Goal: Information Seeking & Learning: Learn about a topic

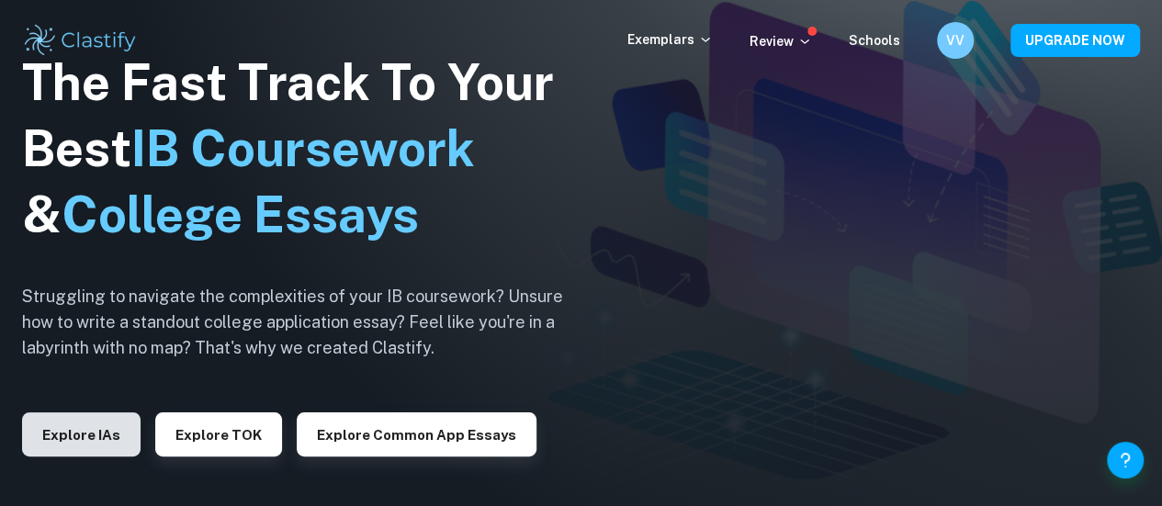
click at [53, 435] on button "Explore IAs" at bounding box center [81, 434] width 118 height 44
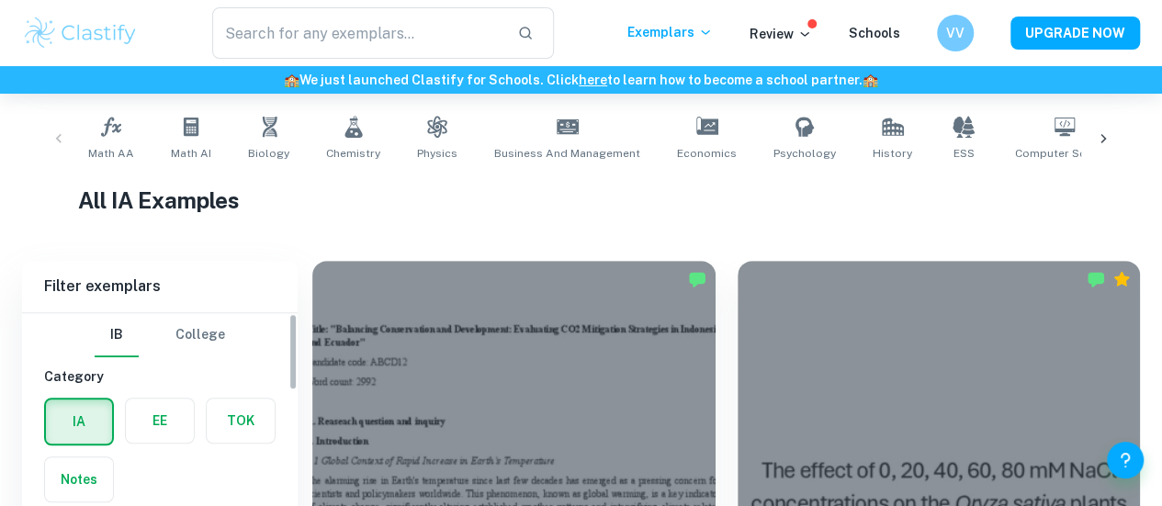
scroll to position [551, 0]
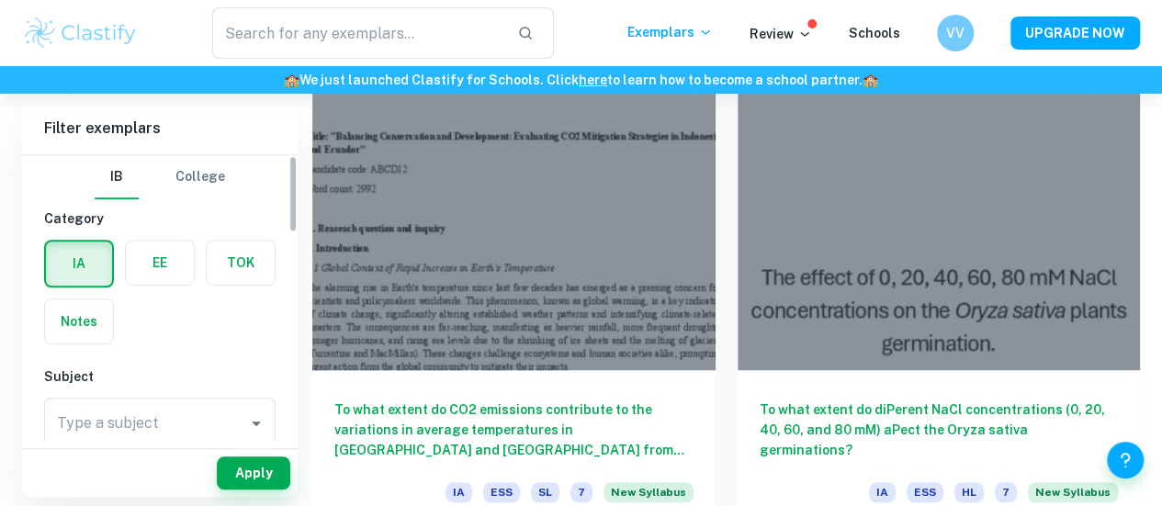
click at [187, 251] on label "button" at bounding box center [160, 263] width 68 height 44
click at [0, 0] on input "radio" at bounding box center [0, 0] width 0 height 0
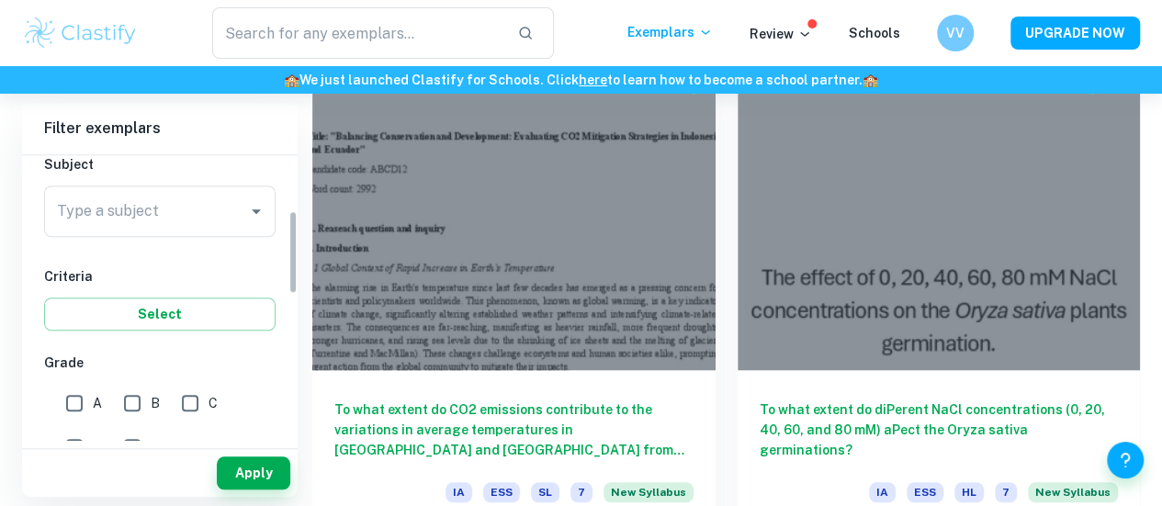
scroll to position [184, 0]
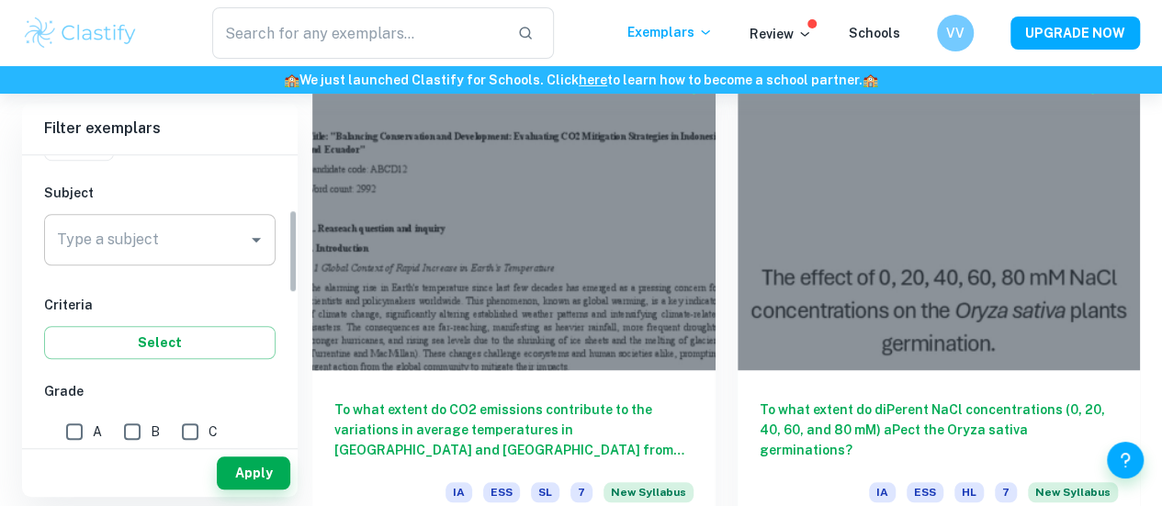
click at [224, 237] on input "Type a subject" at bounding box center [145, 239] width 187 height 35
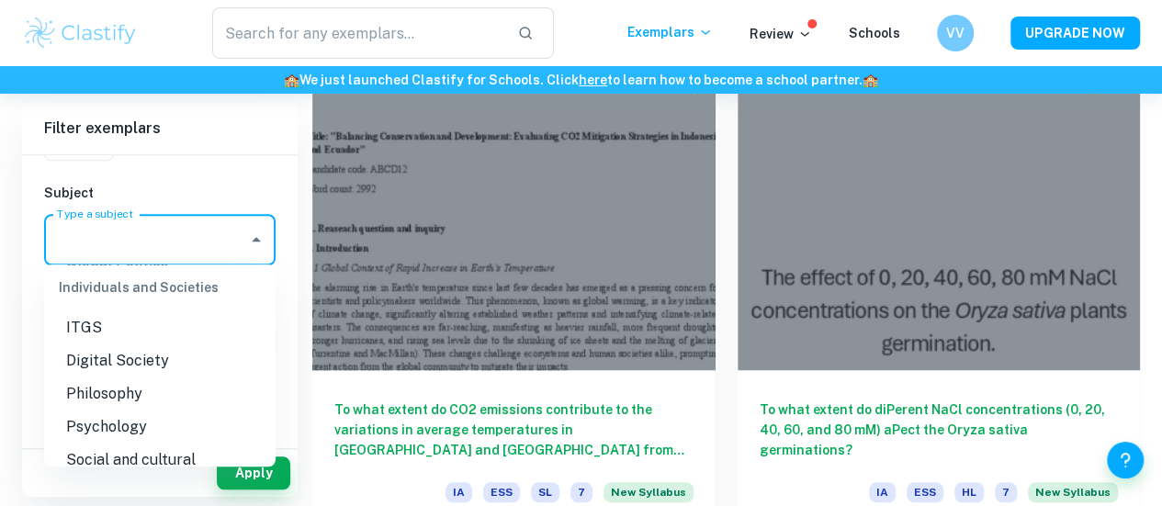
scroll to position [2020, 0]
click at [121, 440] on li "Chemistry" at bounding box center [159, 427] width 231 height 33
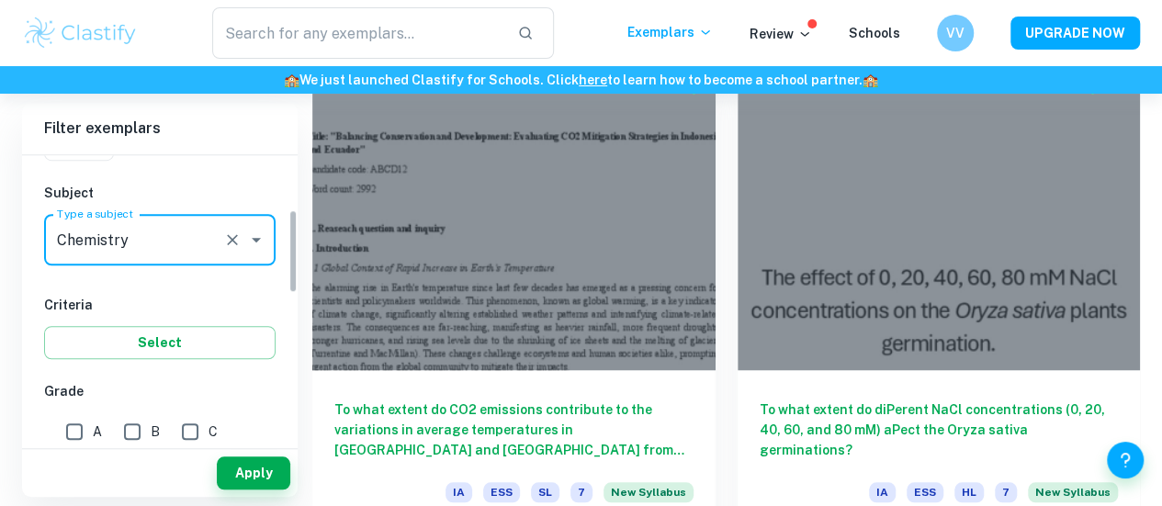
type input "Chemistry"
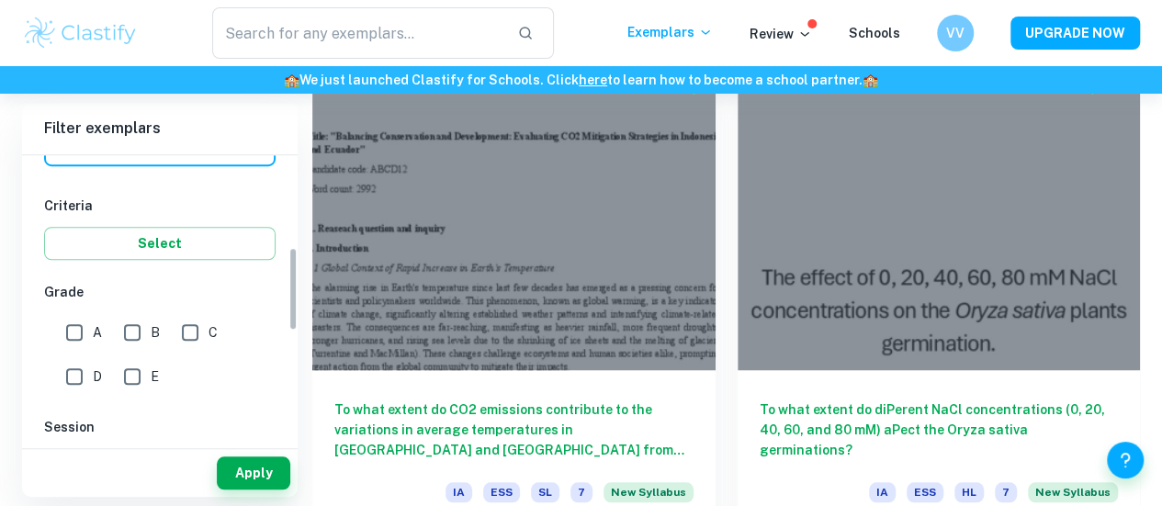
scroll to position [367, 0]
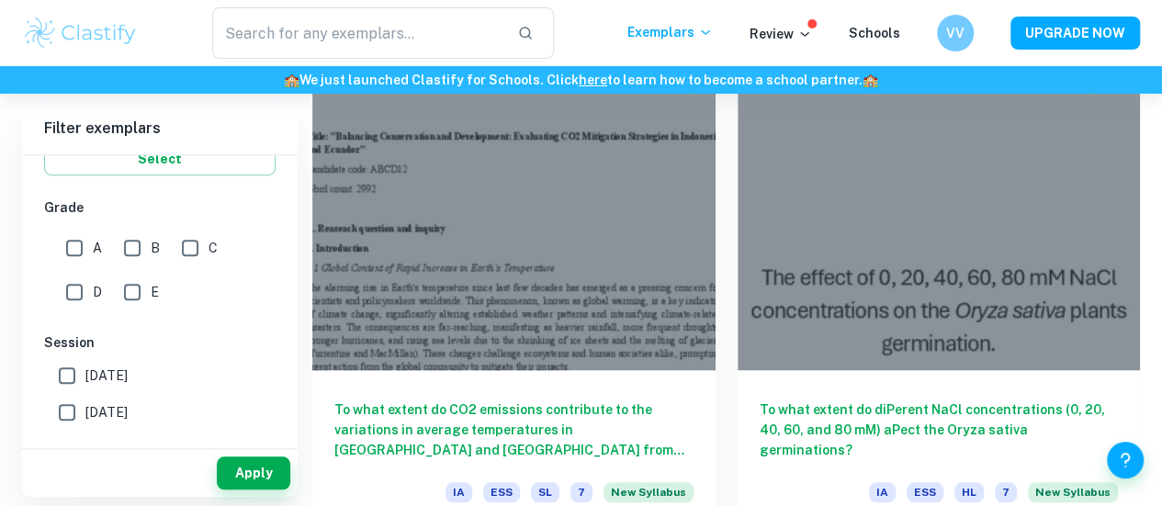
click at [76, 245] on input "A" at bounding box center [74, 248] width 37 height 37
checkbox input "true"
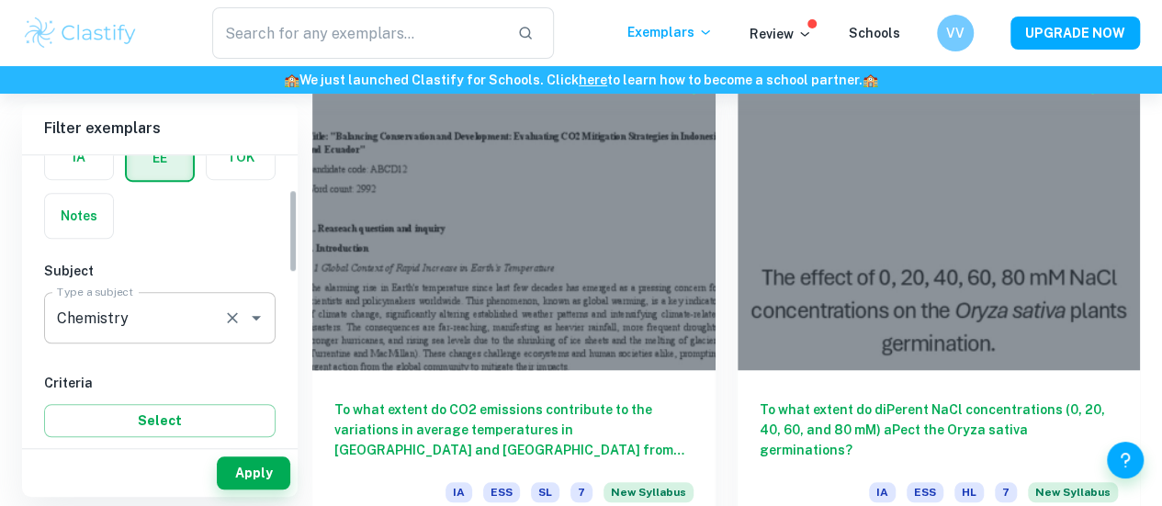
scroll to position [134, 0]
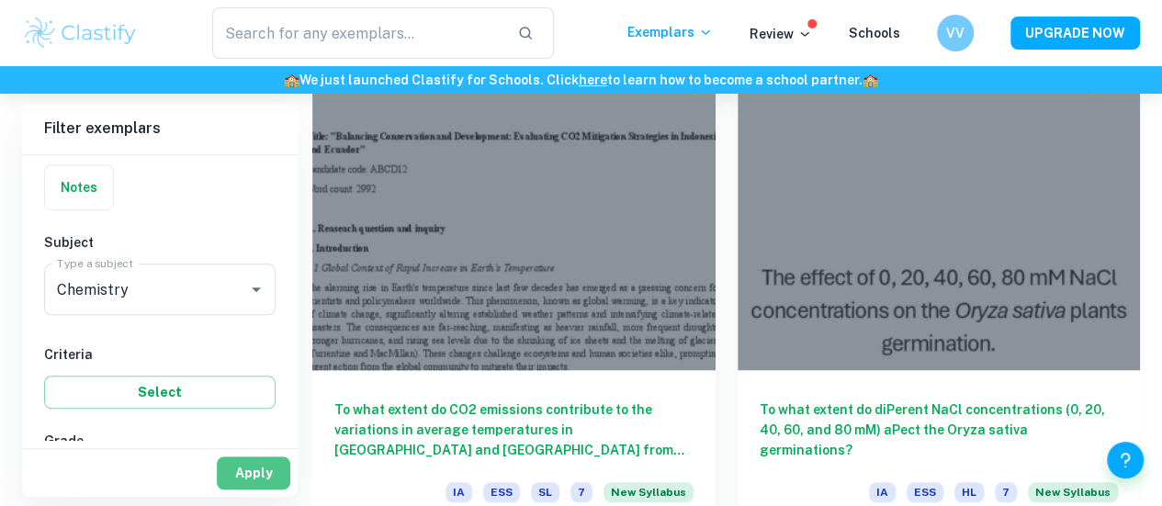
click at [255, 469] on button "Apply" at bounding box center [253, 472] width 73 height 33
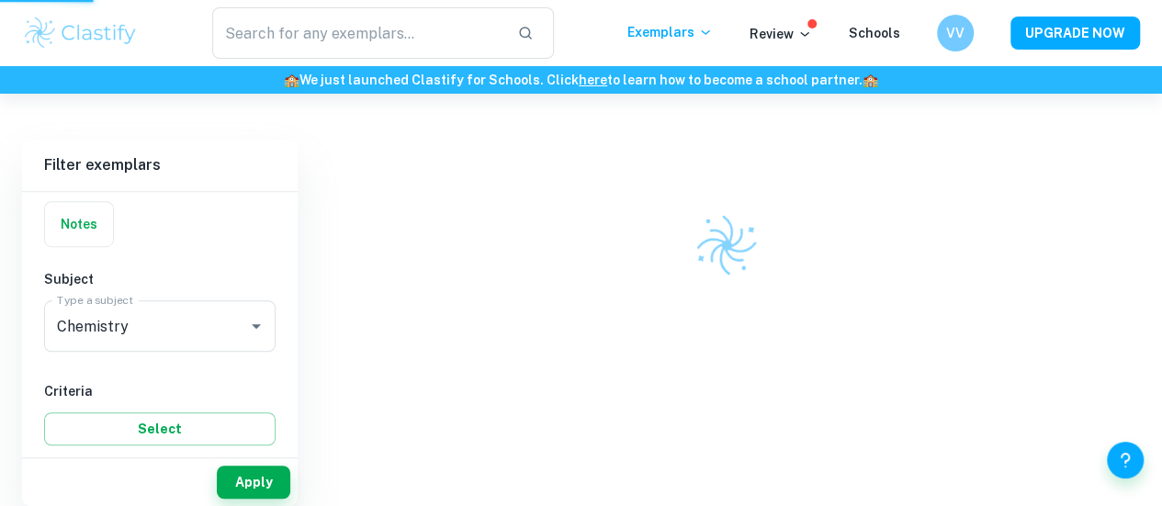
scroll to position [479, 0]
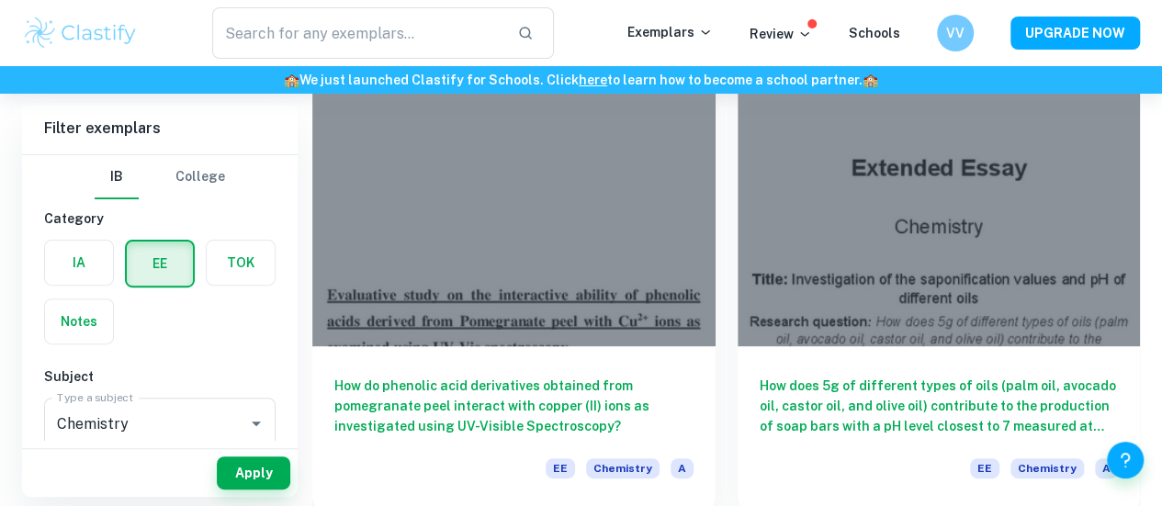
scroll to position [184, 0]
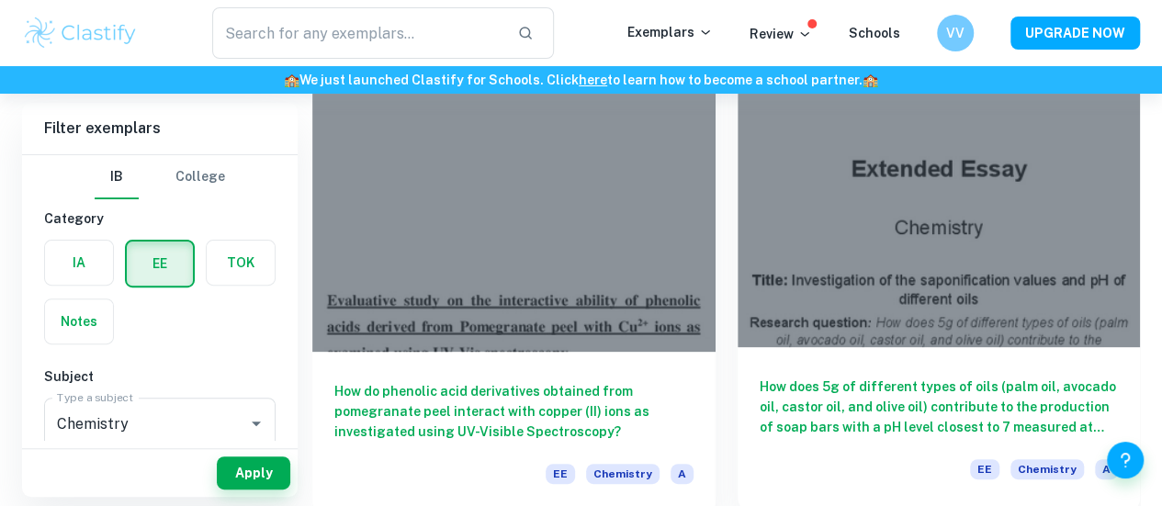
click at [759, 377] on h6 "How does 5g of different types of oils (palm oil, avocado oil, castor oil, and …" at bounding box center [938, 407] width 359 height 61
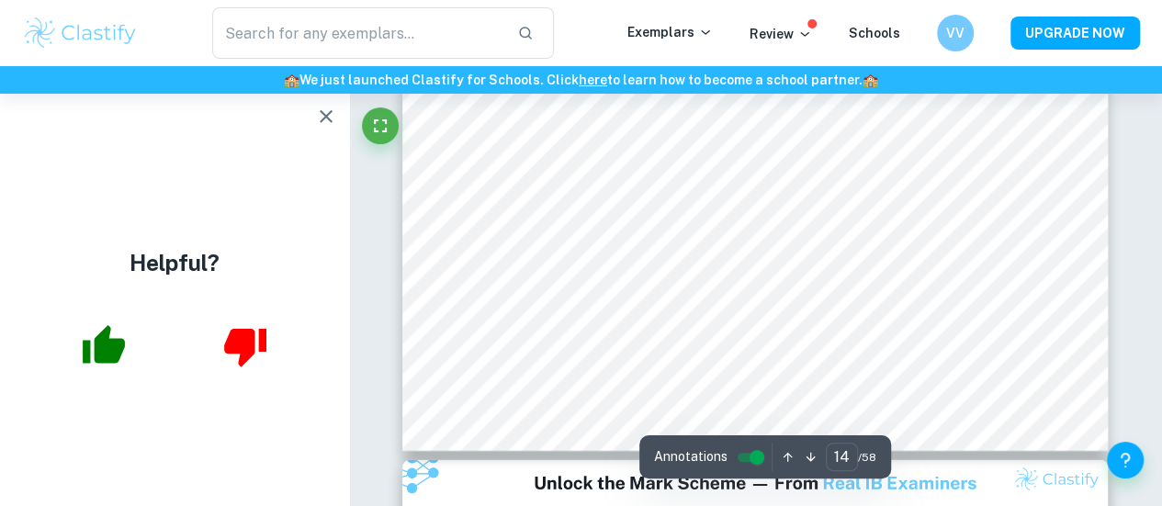
scroll to position [12962, 0]
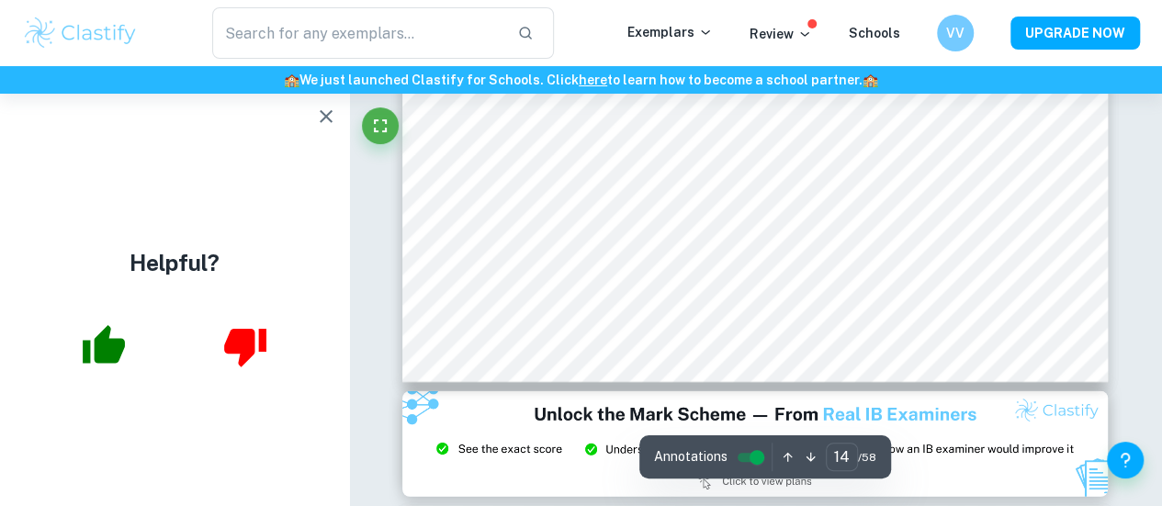
click at [329, 122] on icon "button" at bounding box center [326, 117] width 22 height 22
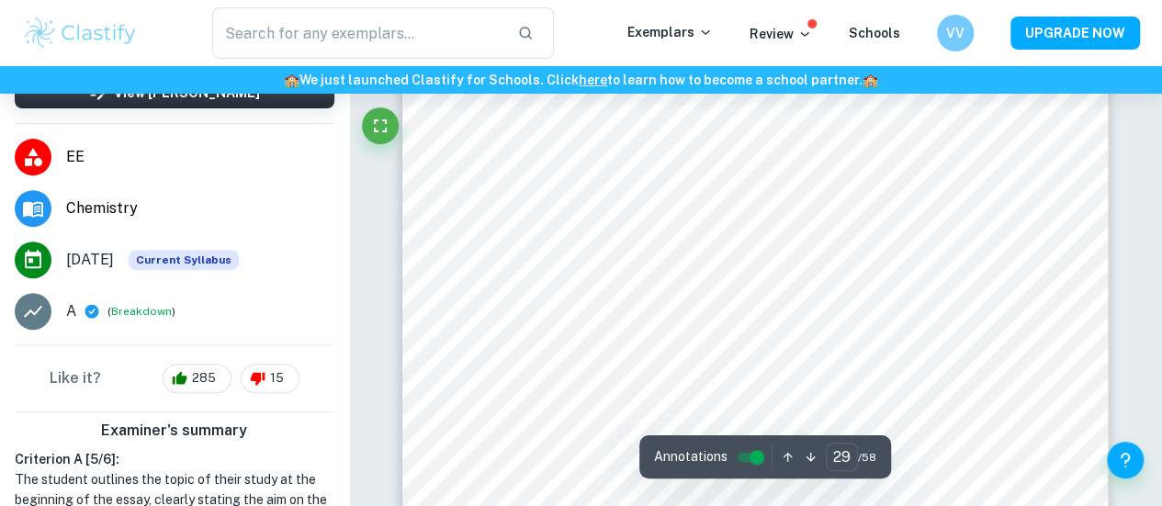
scroll to position [26737, 0]
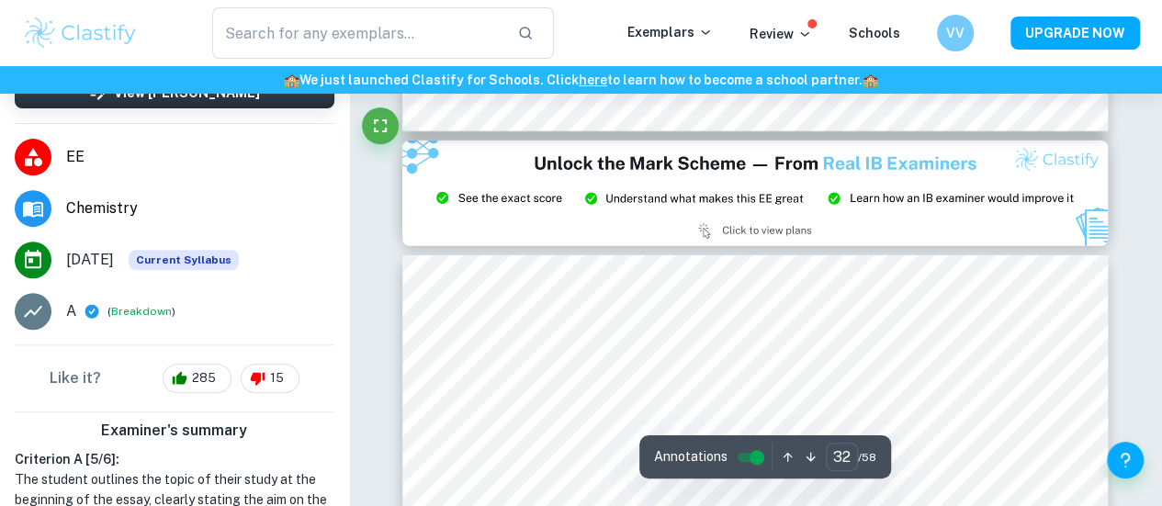
type input "33"
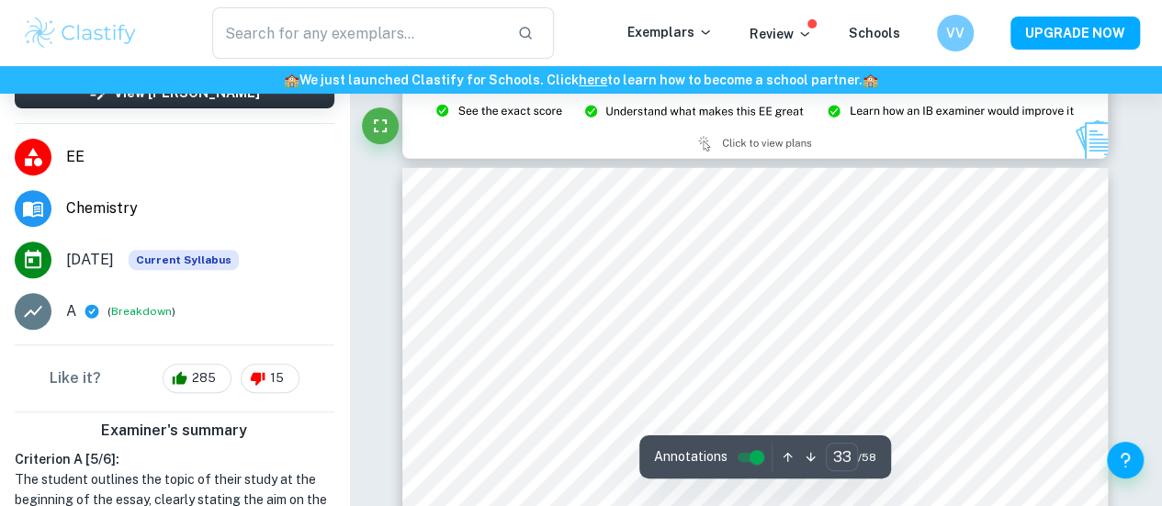
scroll to position [30227, 0]
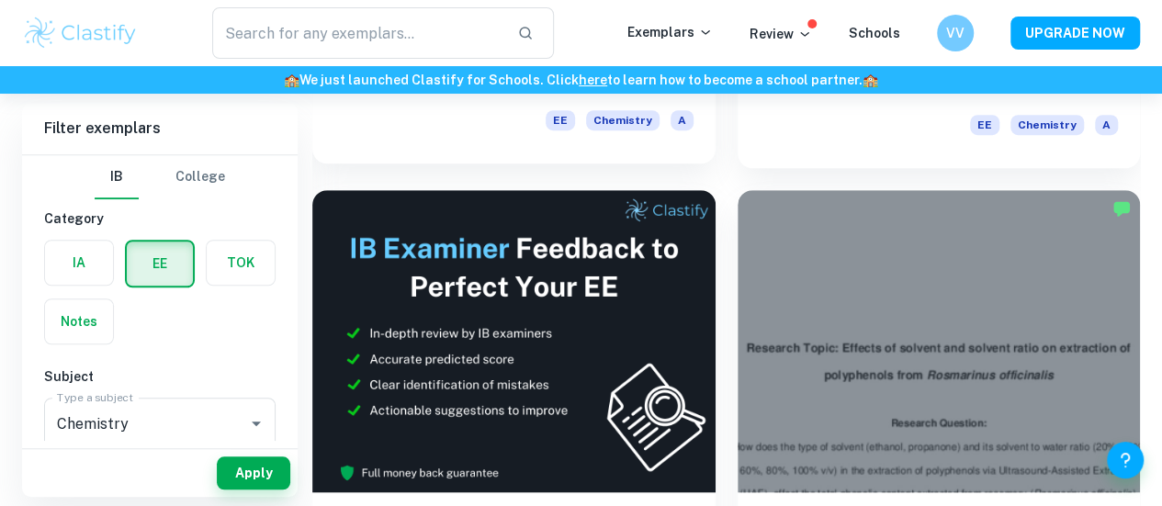
scroll to position [551, 0]
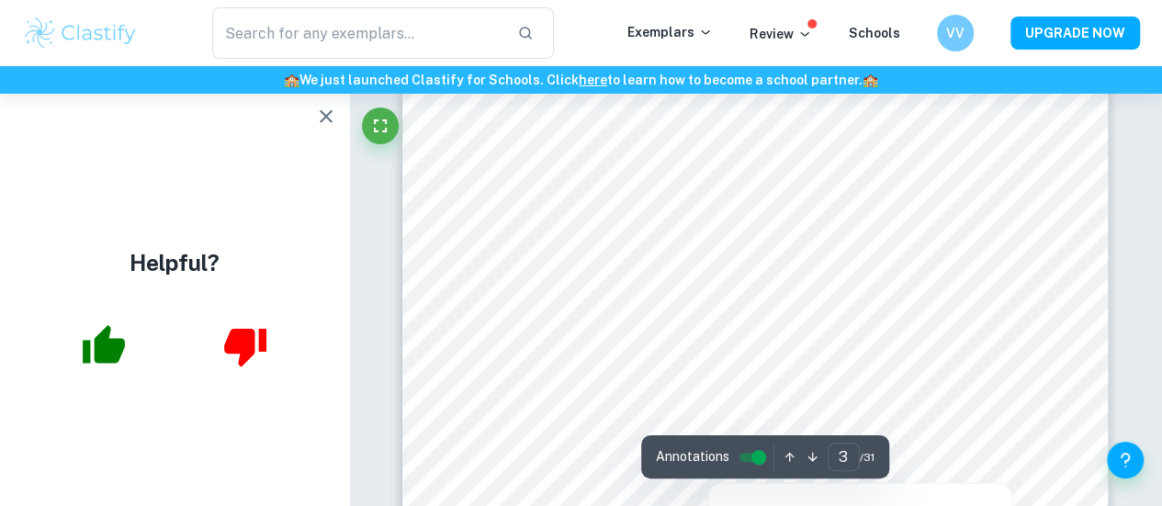
scroll to position [2939, 0]
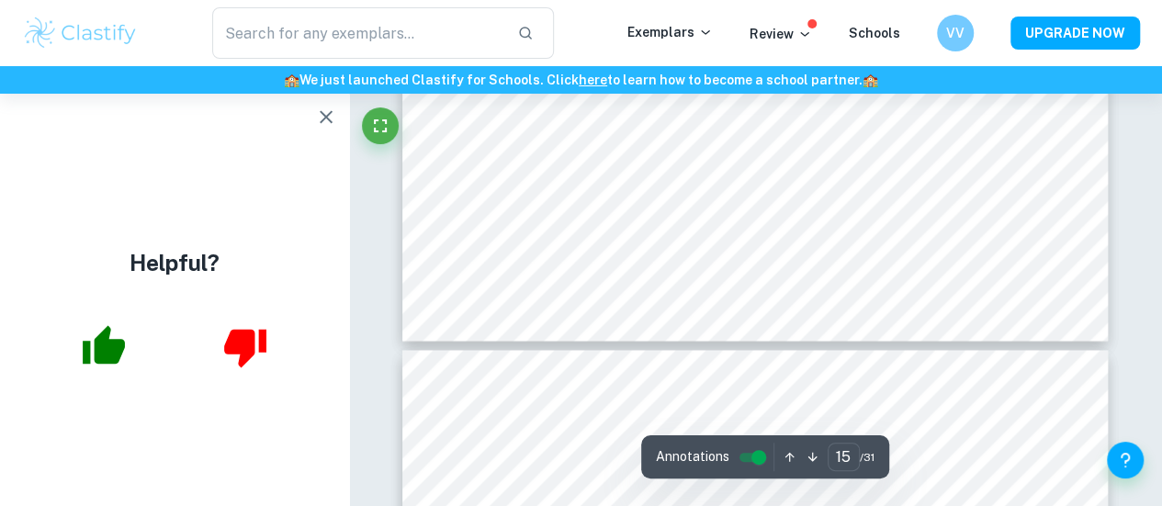
type input "16"
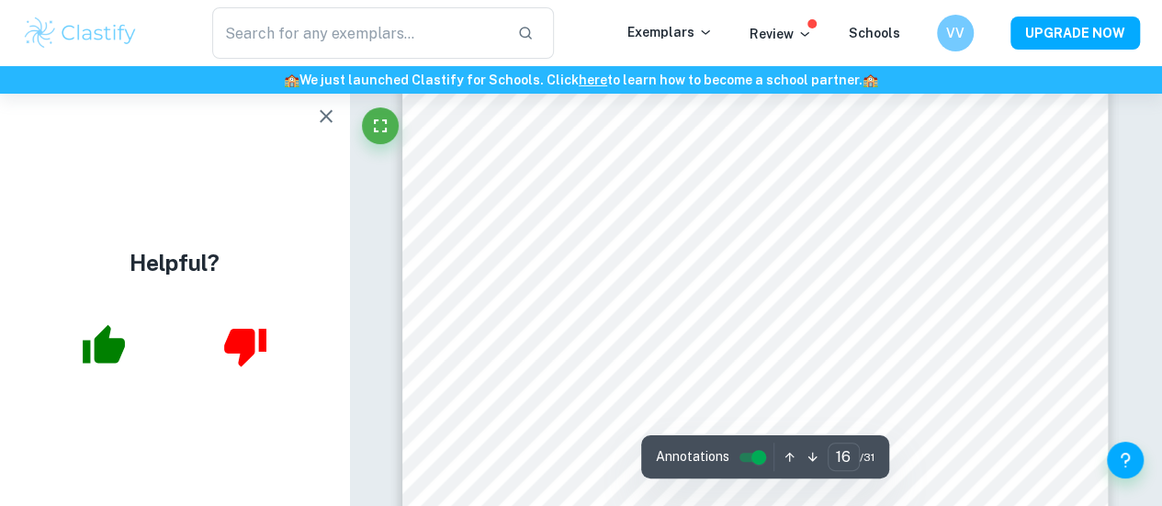
scroll to position [15662, 0]
click at [321, 113] on icon "button" at bounding box center [326, 116] width 13 height 13
